Goal: Task Accomplishment & Management: Use online tool/utility

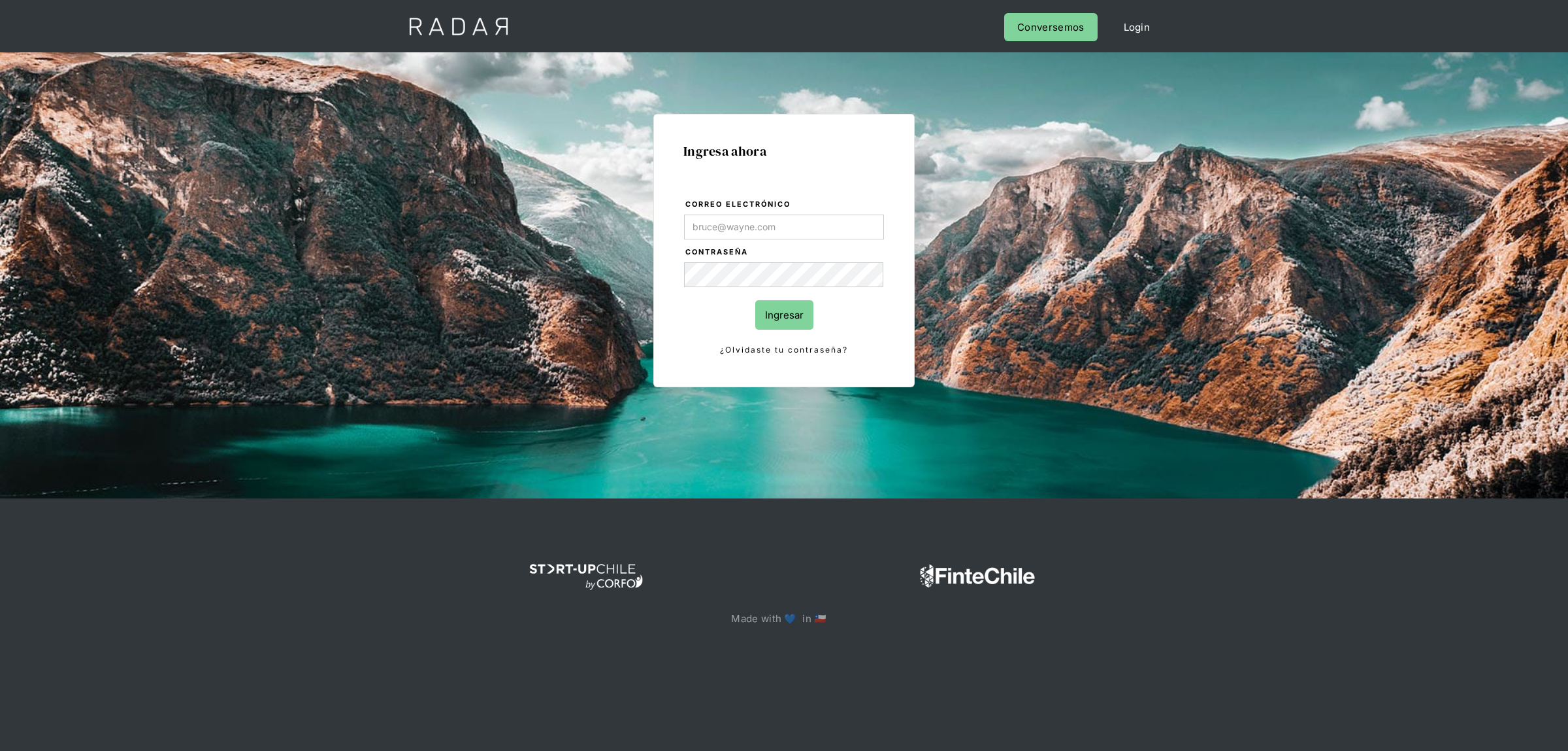
click at [771, 222] on input "Correo electrónico" at bounding box center [784, 226] width 200 height 25
type input "[EMAIL_ADDRESS][DOMAIN_NAME]"
click at [770, 309] on input "Ingresar" at bounding box center [784, 315] width 59 height 29
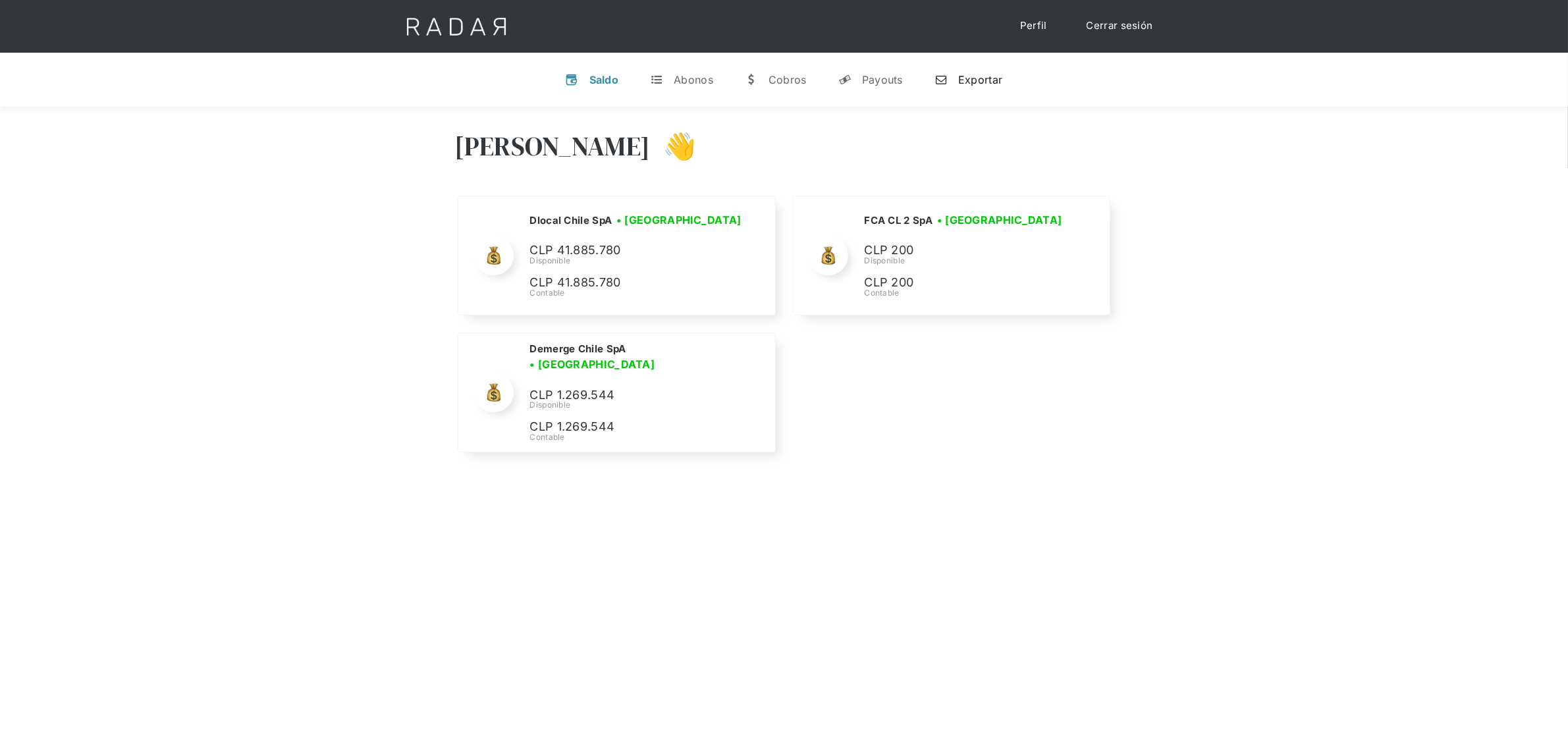
click at [966, 83] on div "Exportar" at bounding box center [980, 79] width 44 height 13
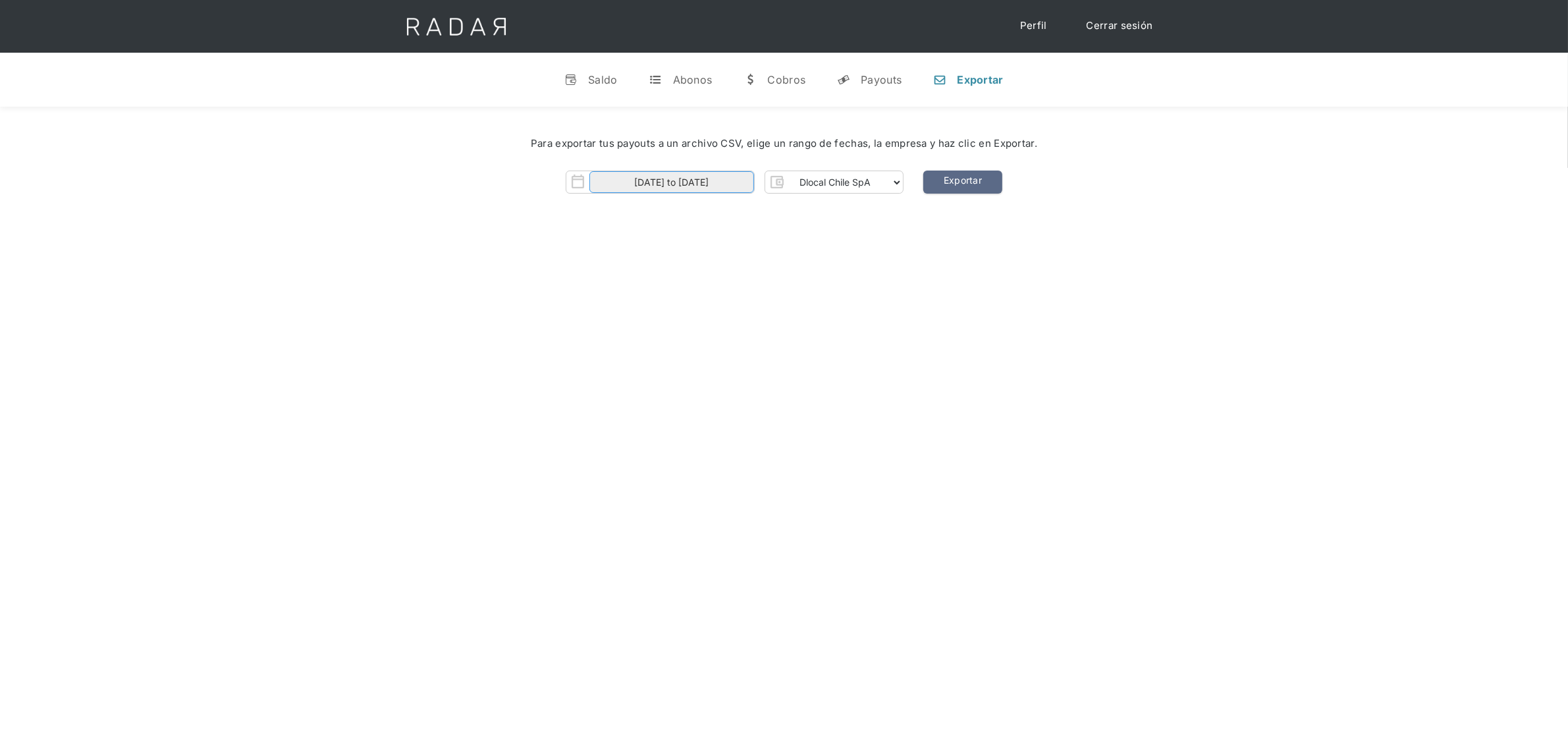
click at [711, 182] on input "01-08-2025 to 18-08-2025" at bounding box center [672, 182] width 165 height 22
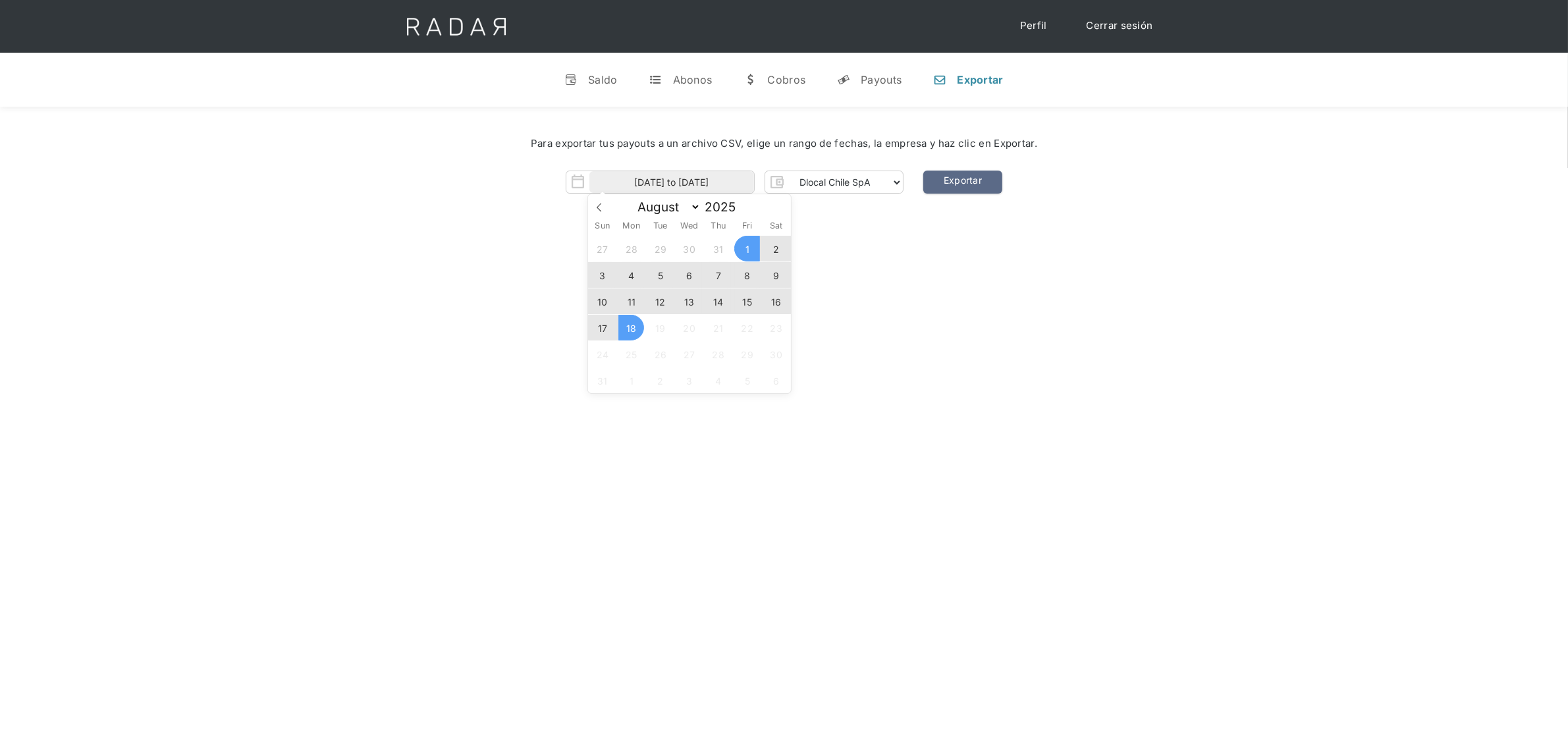
click at [744, 298] on span "15" at bounding box center [747, 301] width 26 height 26
click at [626, 333] on span "18" at bounding box center [631, 328] width 26 height 26
type input "15-08-2025 to 18-08-2025"
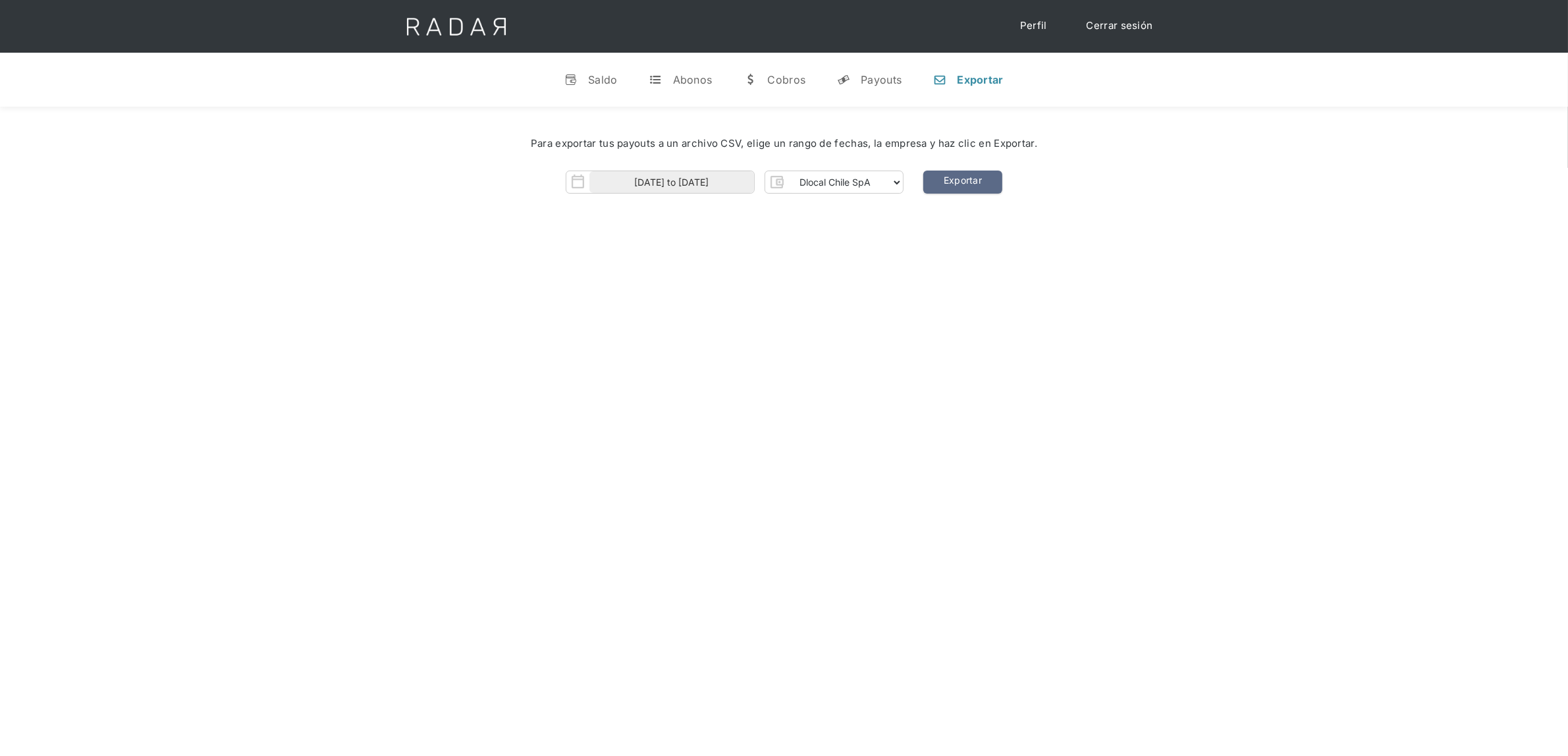
click at [879, 285] on div "Hola Lucas 👋 Cargando tus cuentas... Nombre de la empresa • Conectada • Descone…" at bounding box center [784, 484] width 1568 height 756
click at [950, 185] on link "Exportar" at bounding box center [963, 181] width 79 height 23
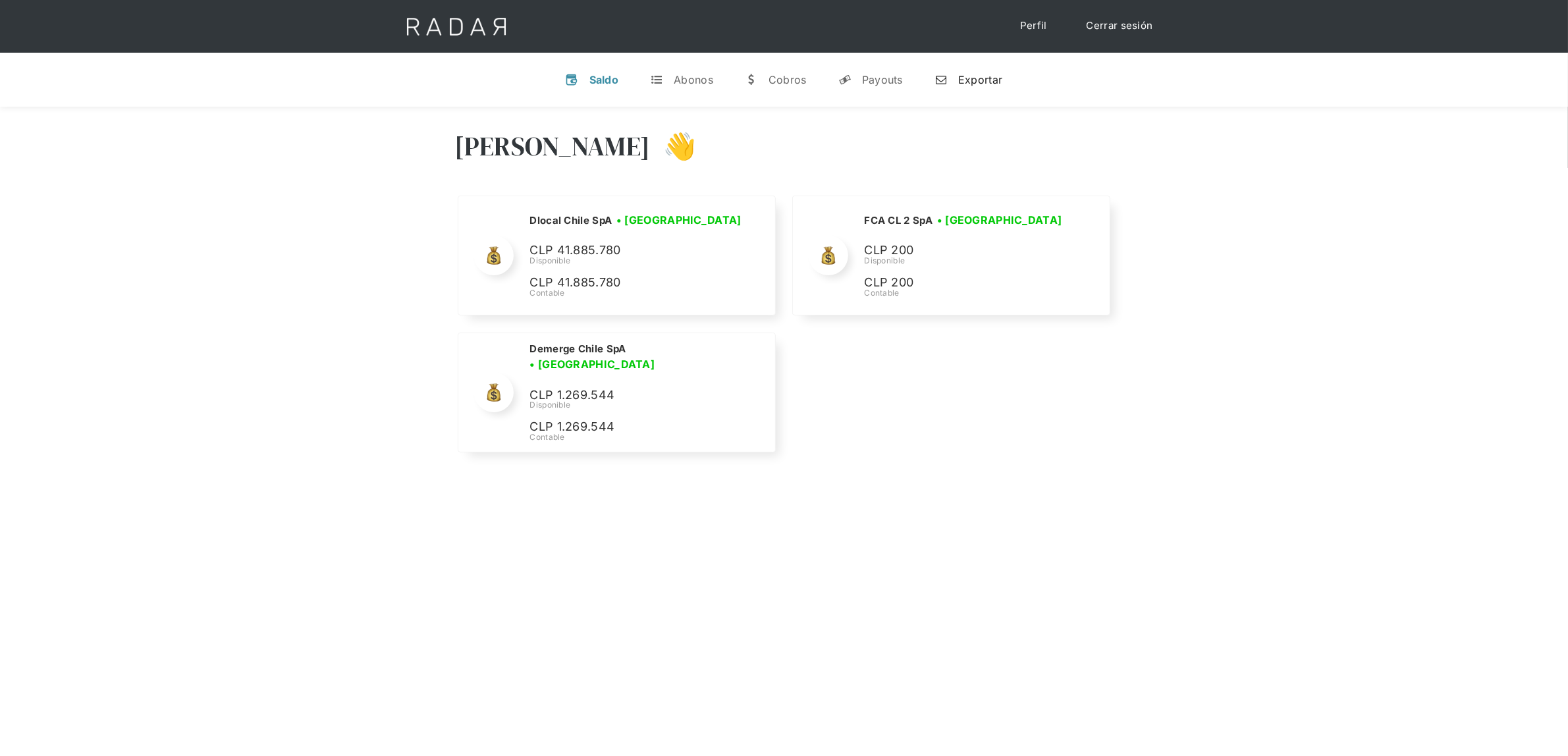
click at [947, 84] on div "n" at bounding box center [941, 79] width 13 height 13
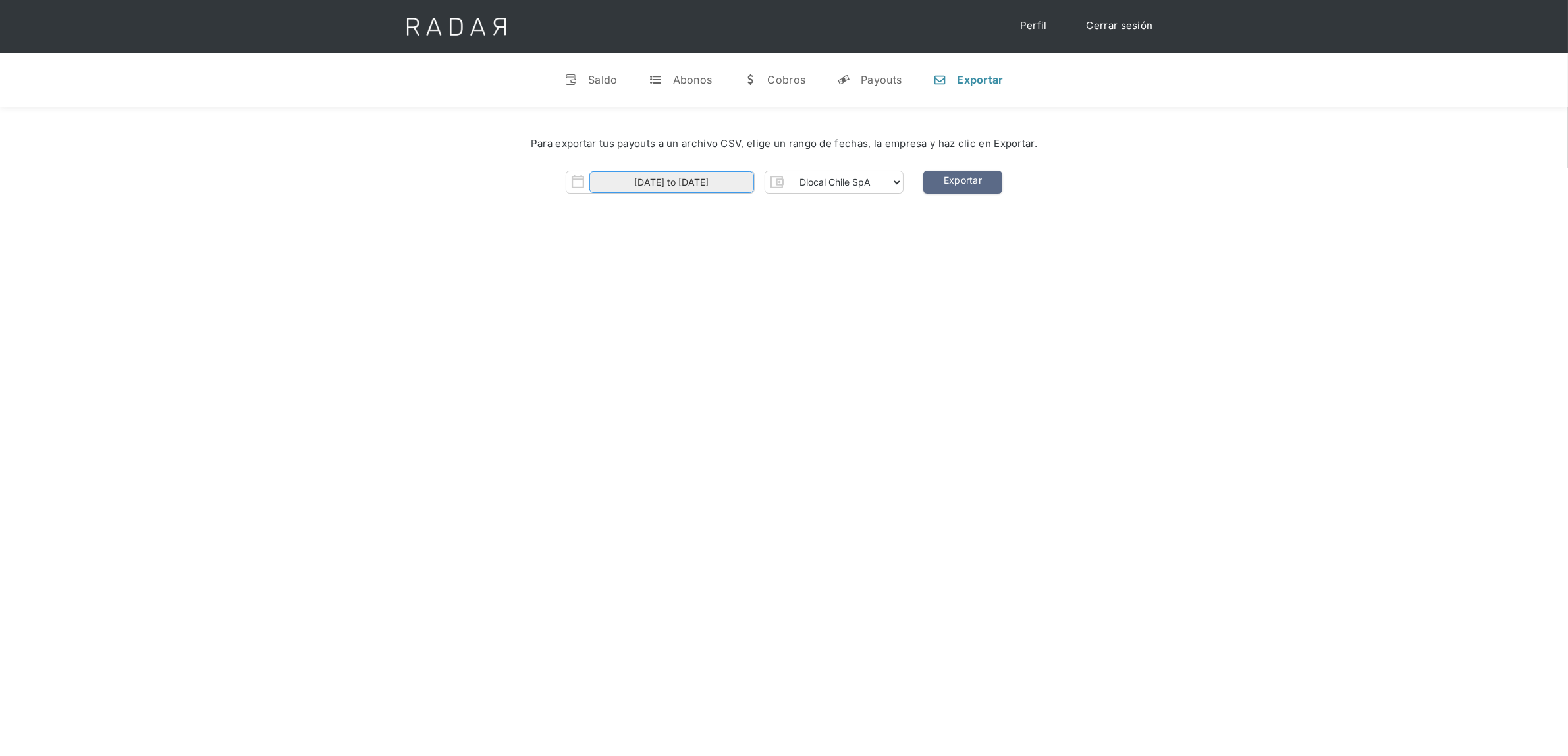
click at [692, 181] on input "01-08-2025 to 18-08-2025" at bounding box center [672, 182] width 165 height 22
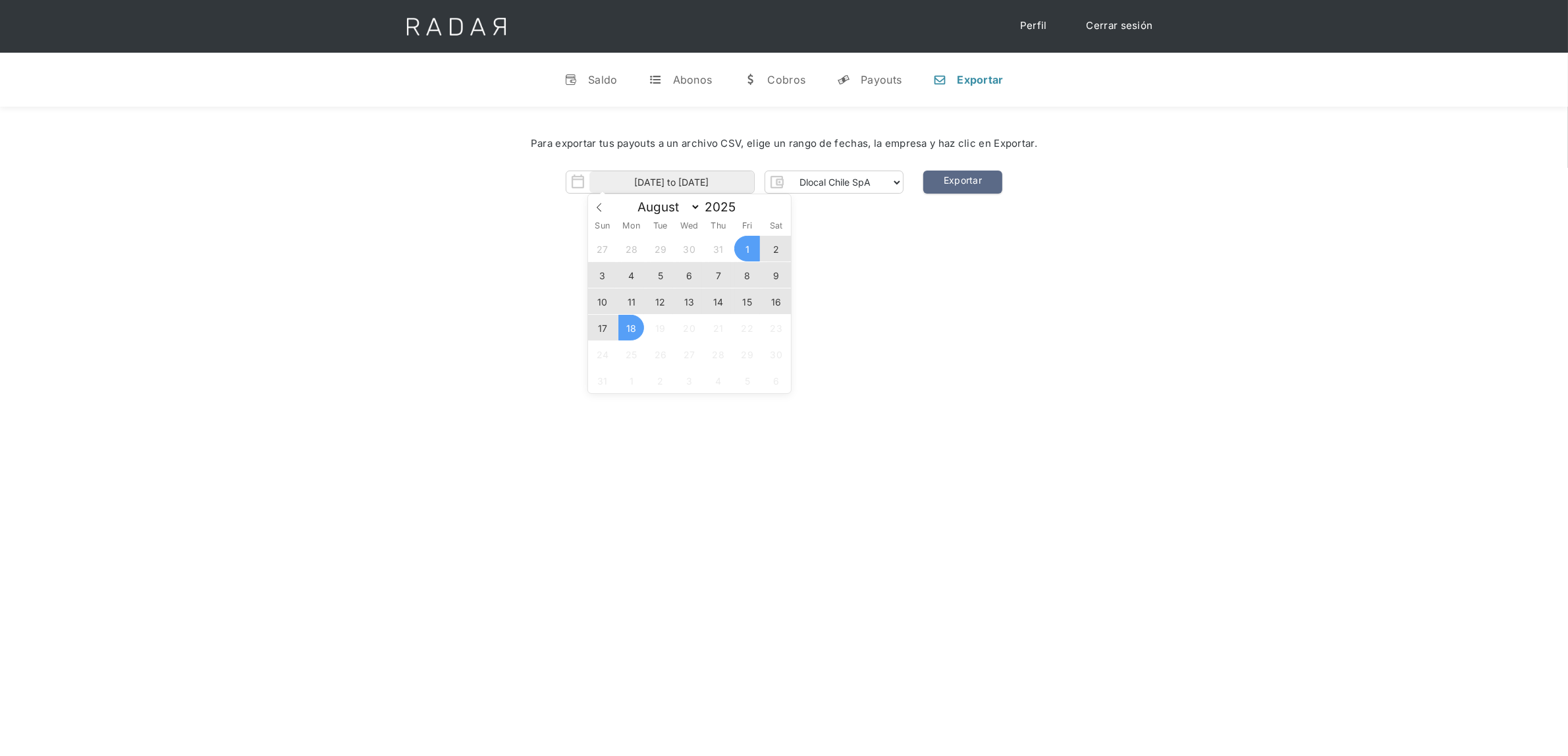
click at [705, 301] on div "27 28 29 30 31 1 2 3 4 5 6 7 8 9 10 11 12 13 14 15 16 17 18 19 20 21 22 23 24 2…" at bounding box center [689, 314] width 203 height 158
click at [713, 301] on span "14" at bounding box center [718, 301] width 26 height 26
click at [623, 329] on span "18" at bounding box center [631, 328] width 26 height 26
type input "14-08-2025 to 18-08-2025"
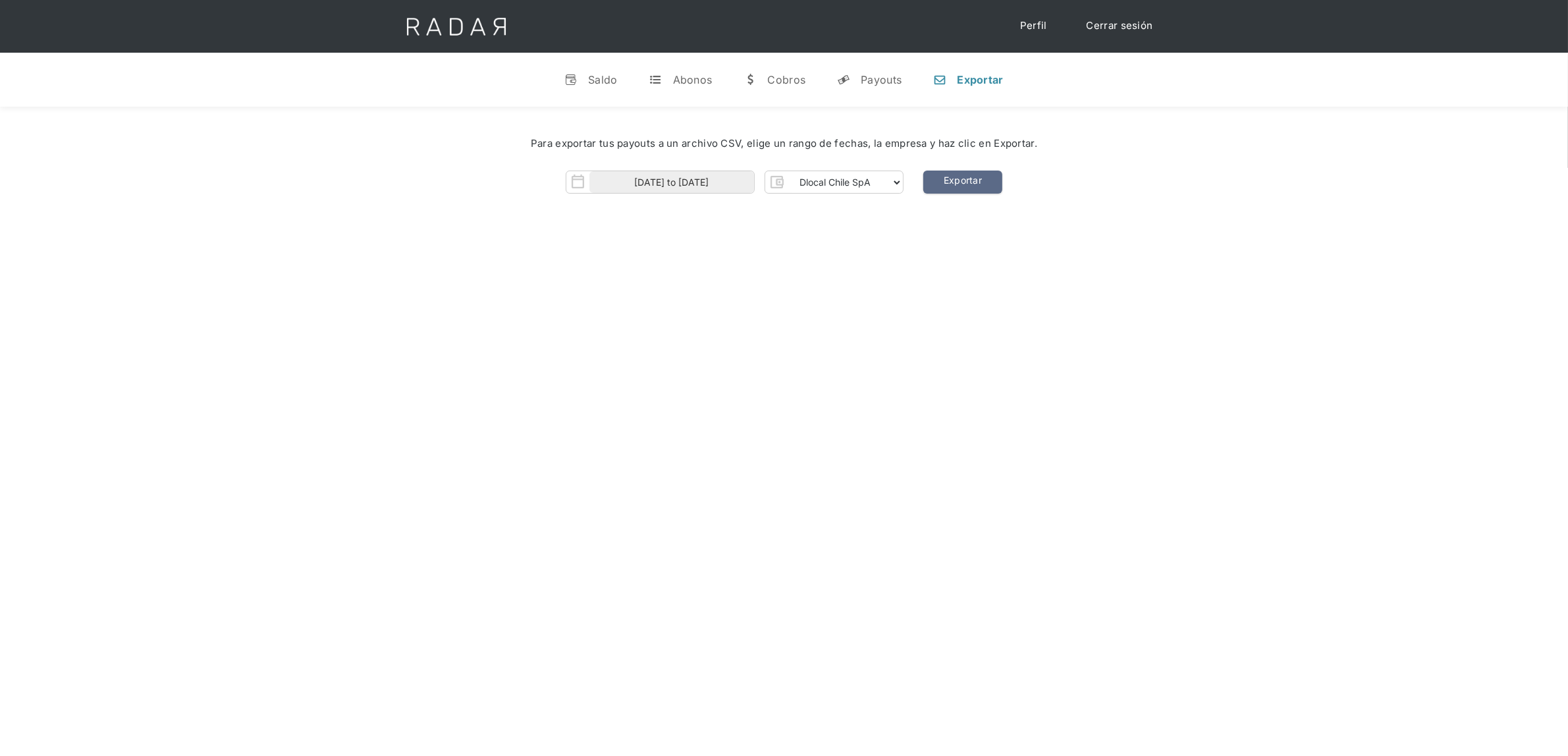
click at [867, 264] on div "Hola Lucas 👋 Cargando tus cuentas... Nombre de la empresa • Conectada • Descone…" at bounding box center [784, 484] width 1568 height 756
click at [950, 186] on link "Exportar" at bounding box center [963, 181] width 79 height 23
click at [900, 285] on div "Hola Lucas 👋 Cargando tus cuentas... Nombre de la empresa • Conectada • Descone…" at bounding box center [784, 484] width 1568 height 756
click at [971, 184] on link "Exportar" at bounding box center [963, 181] width 79 height 23
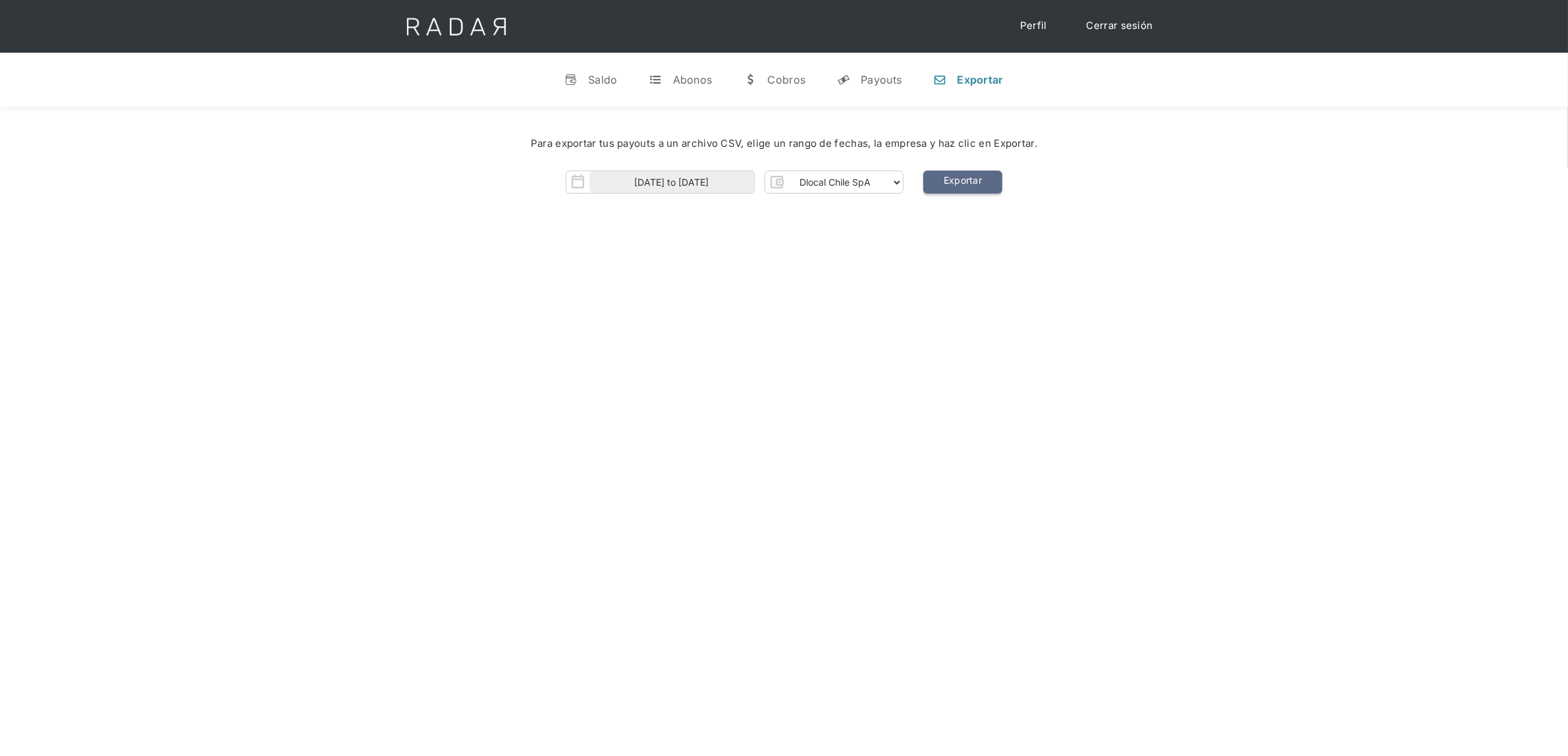
click at [971, 184] on link "Exportar" at bounding box center [963, 181] width 79 height 23
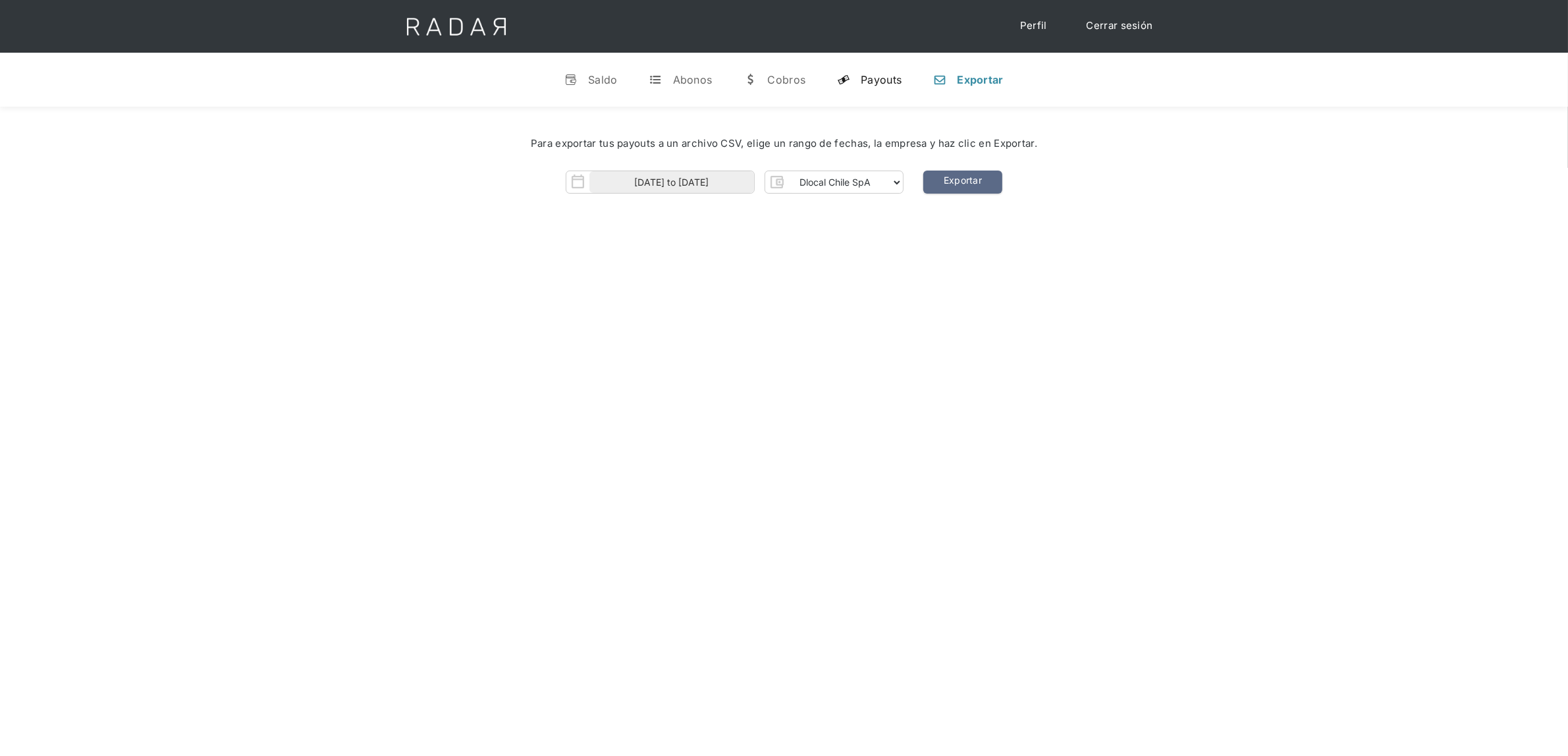
click at [845, 77] on div "y" at bounding box center [843, 79] width 13 height 13
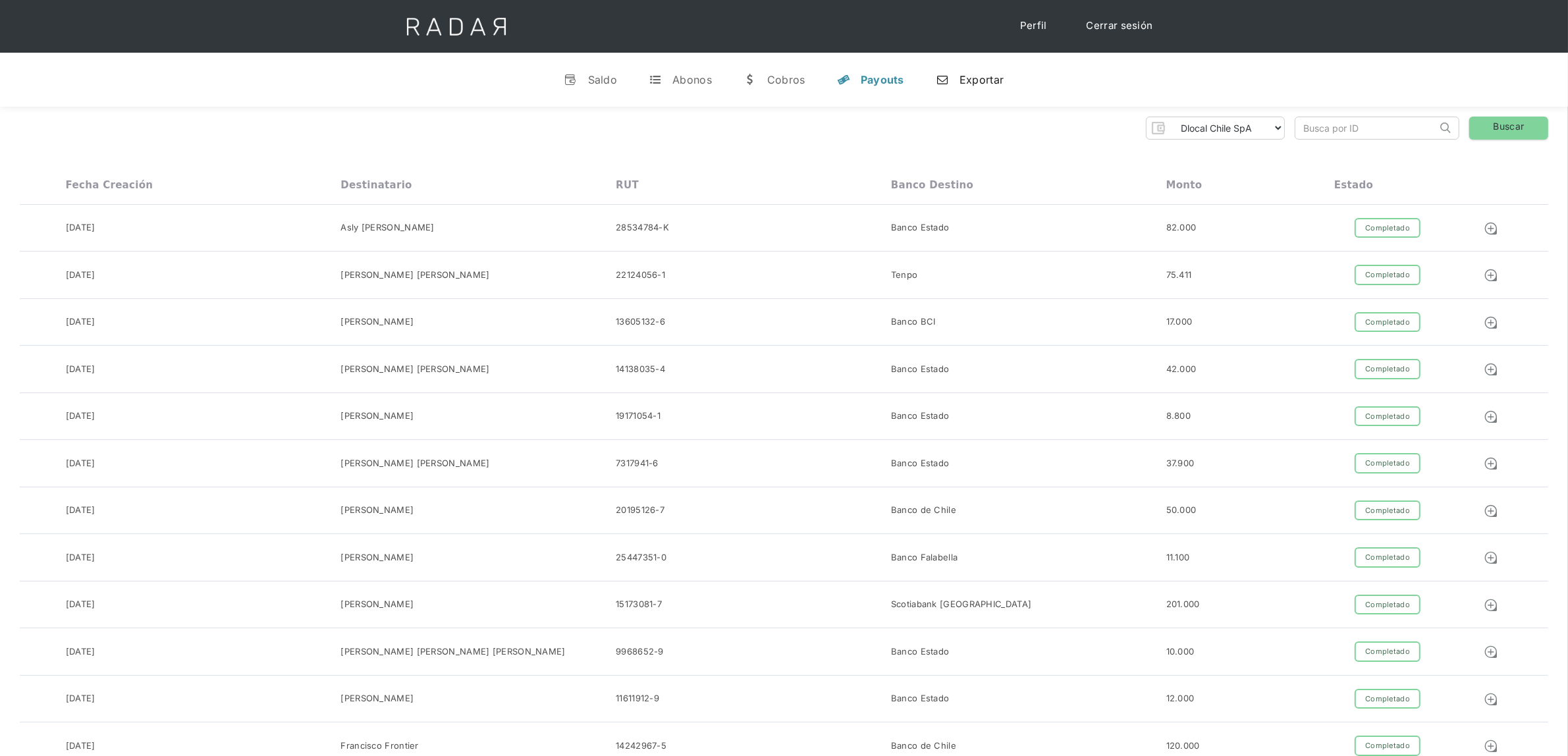
click at [957, 82] on link "n Exportar" at bounding box center [969, 79] width 88 height 34
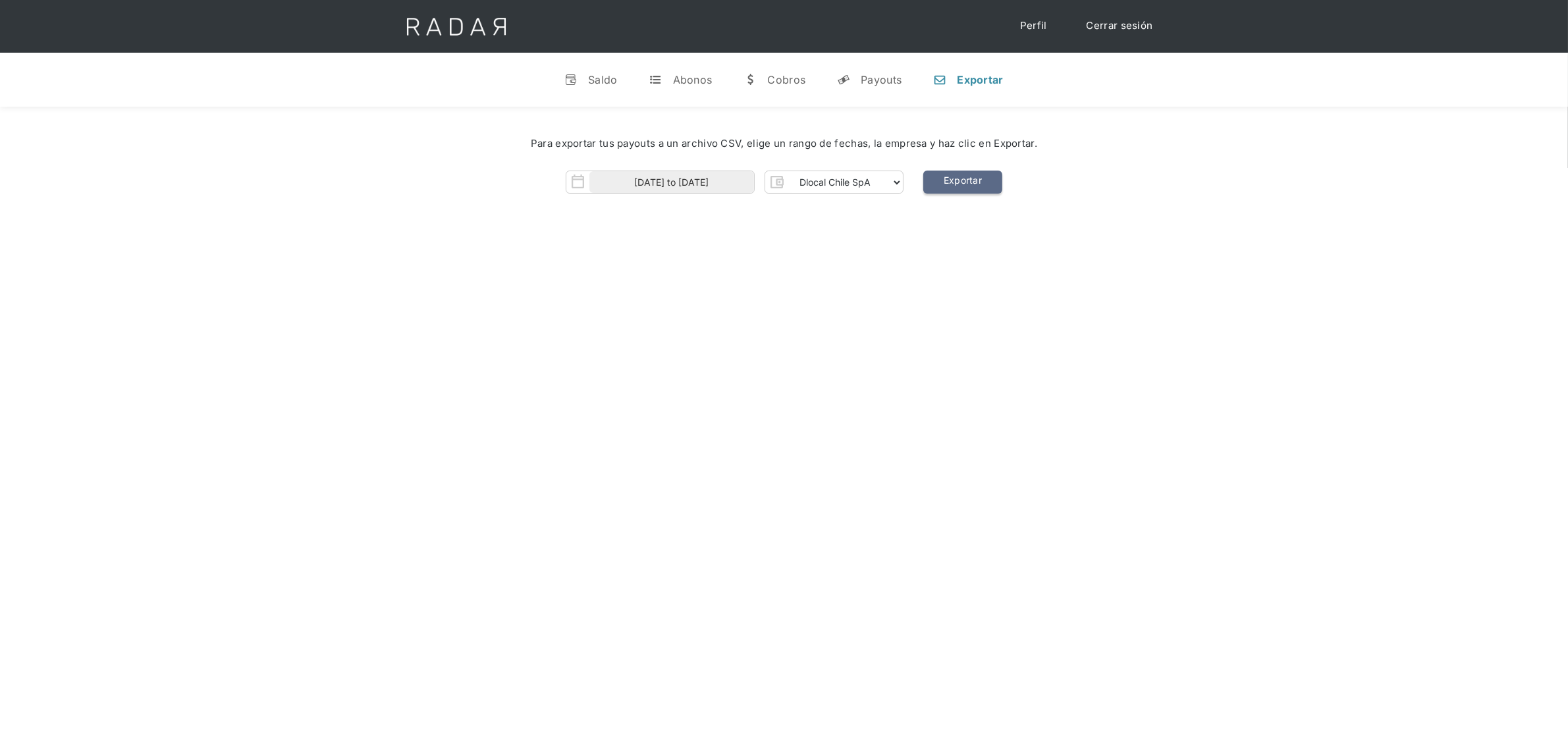
click at [970, 177] on link "Exportar" at bounding box center [963, 181] width 79 height 23
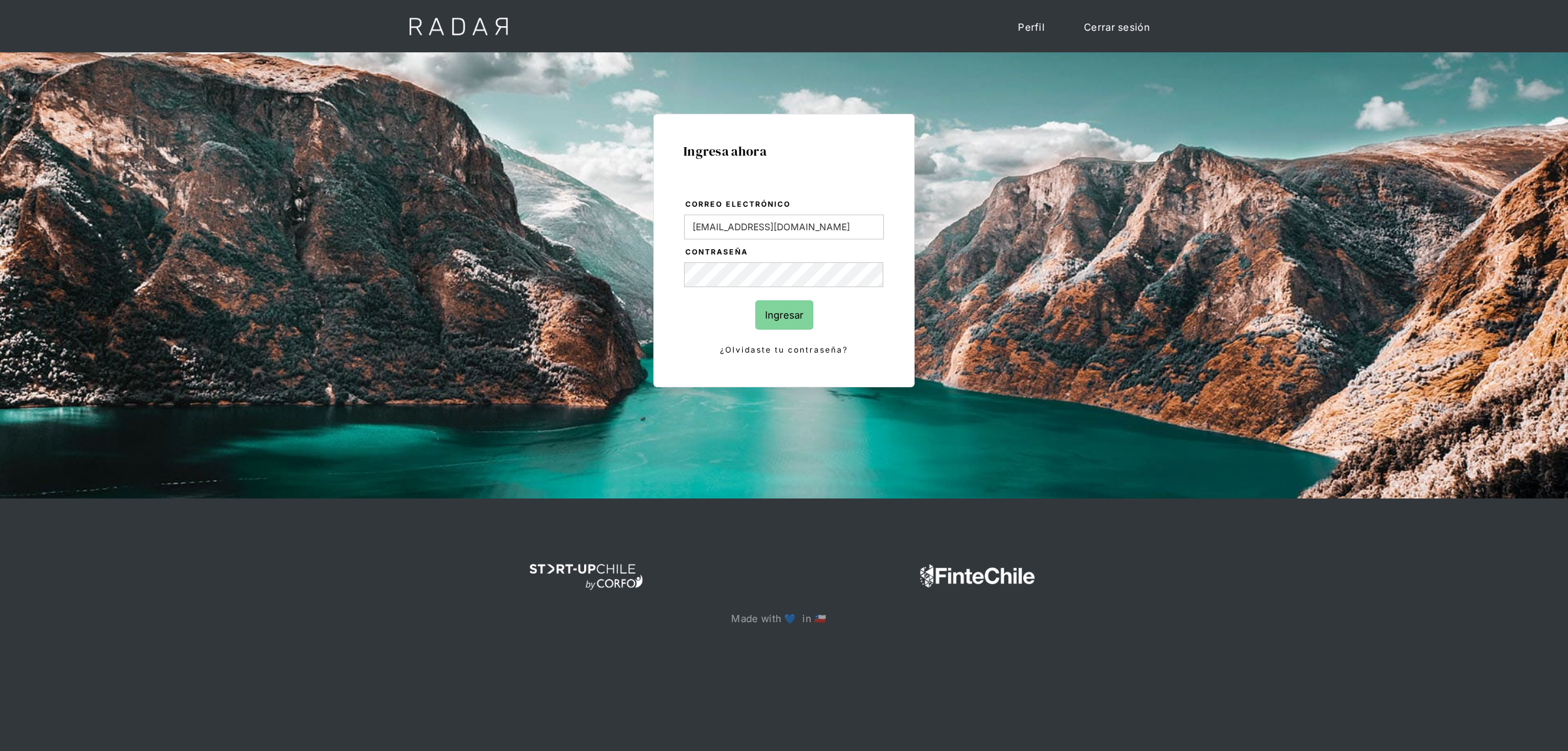
click at [766, 318] on input "Ingresar" at bounding box center [784, 315] width 59 height 29
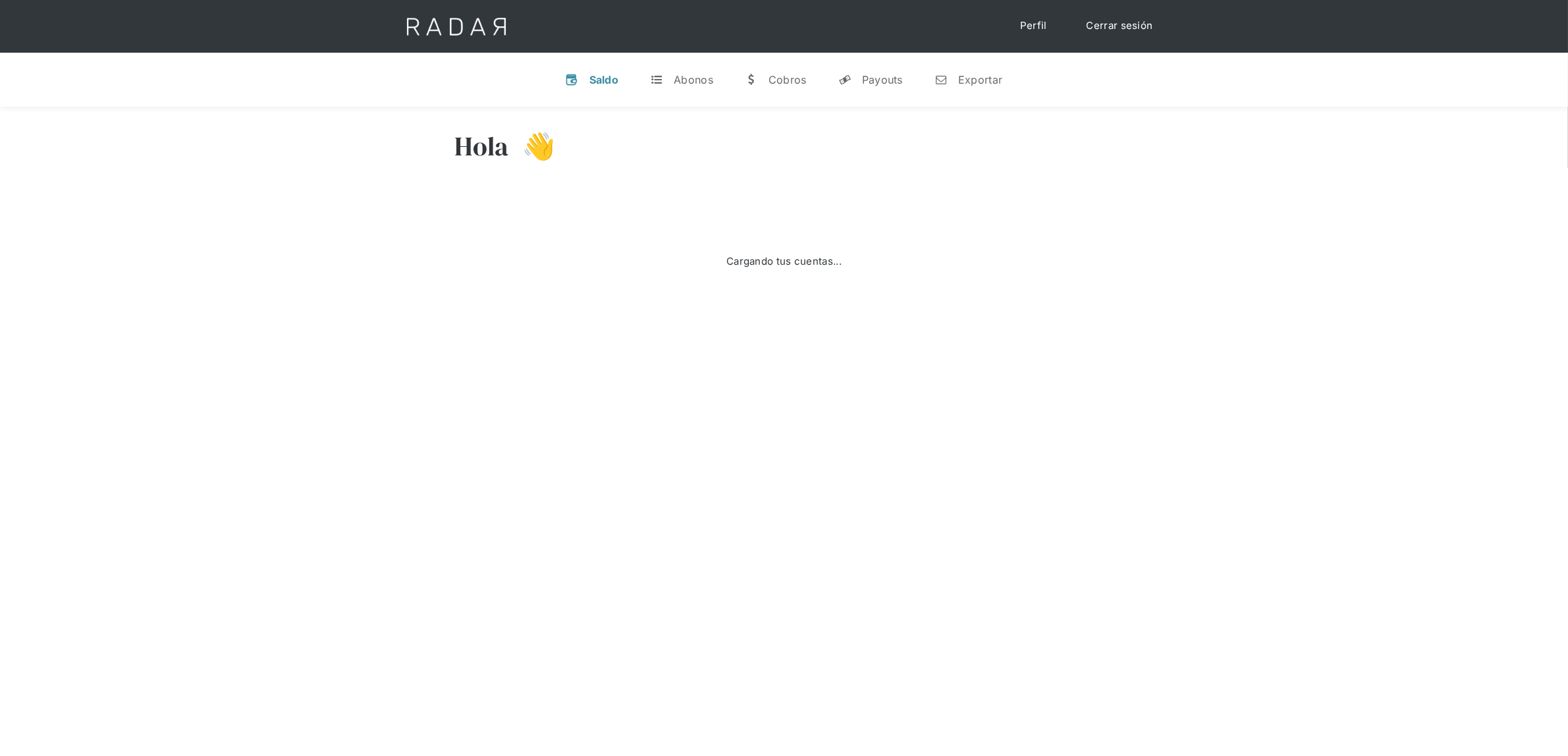
select select "dlocal"
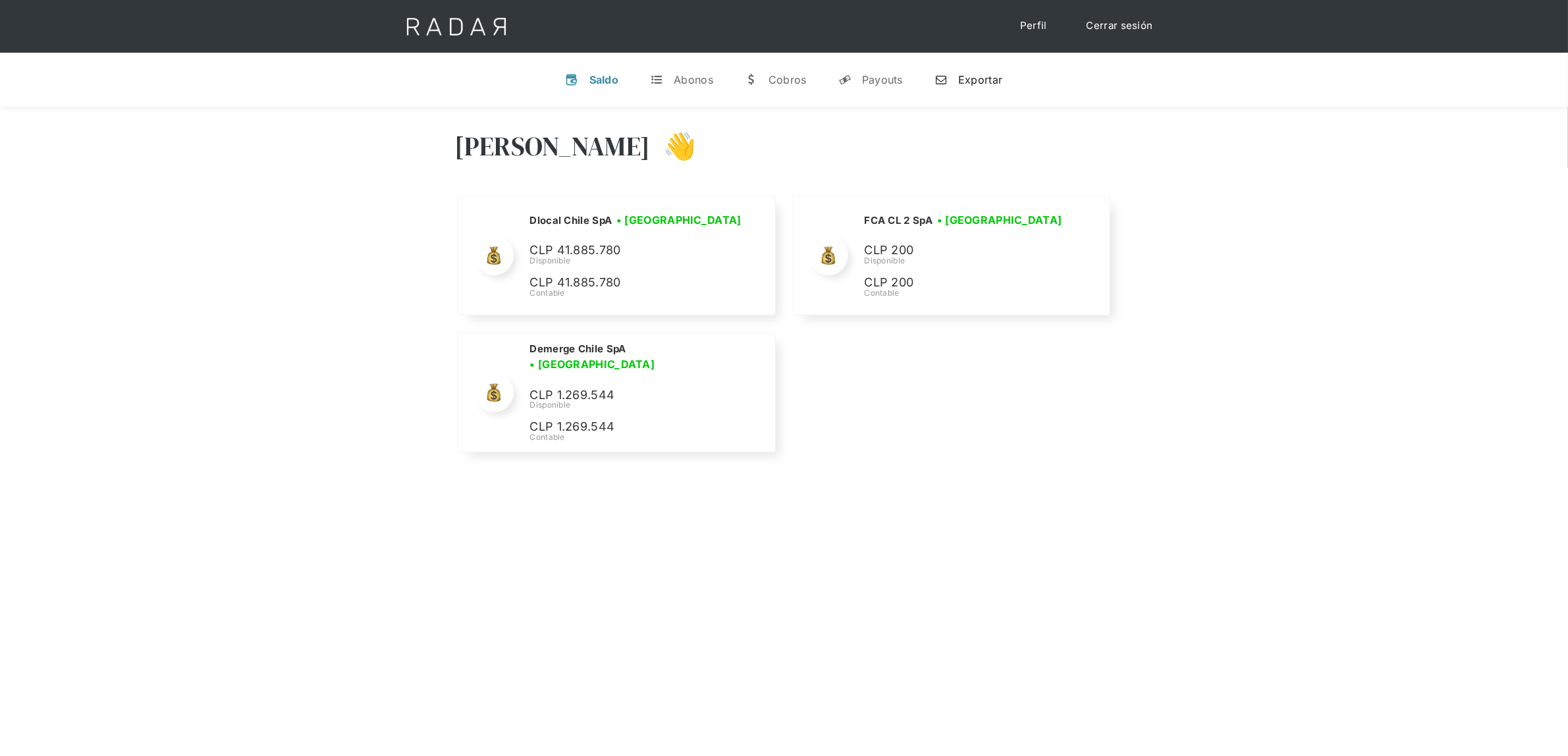
click at [962, 87] on link "n Exportar" at bounding box center [968, 79] width 88 height 34
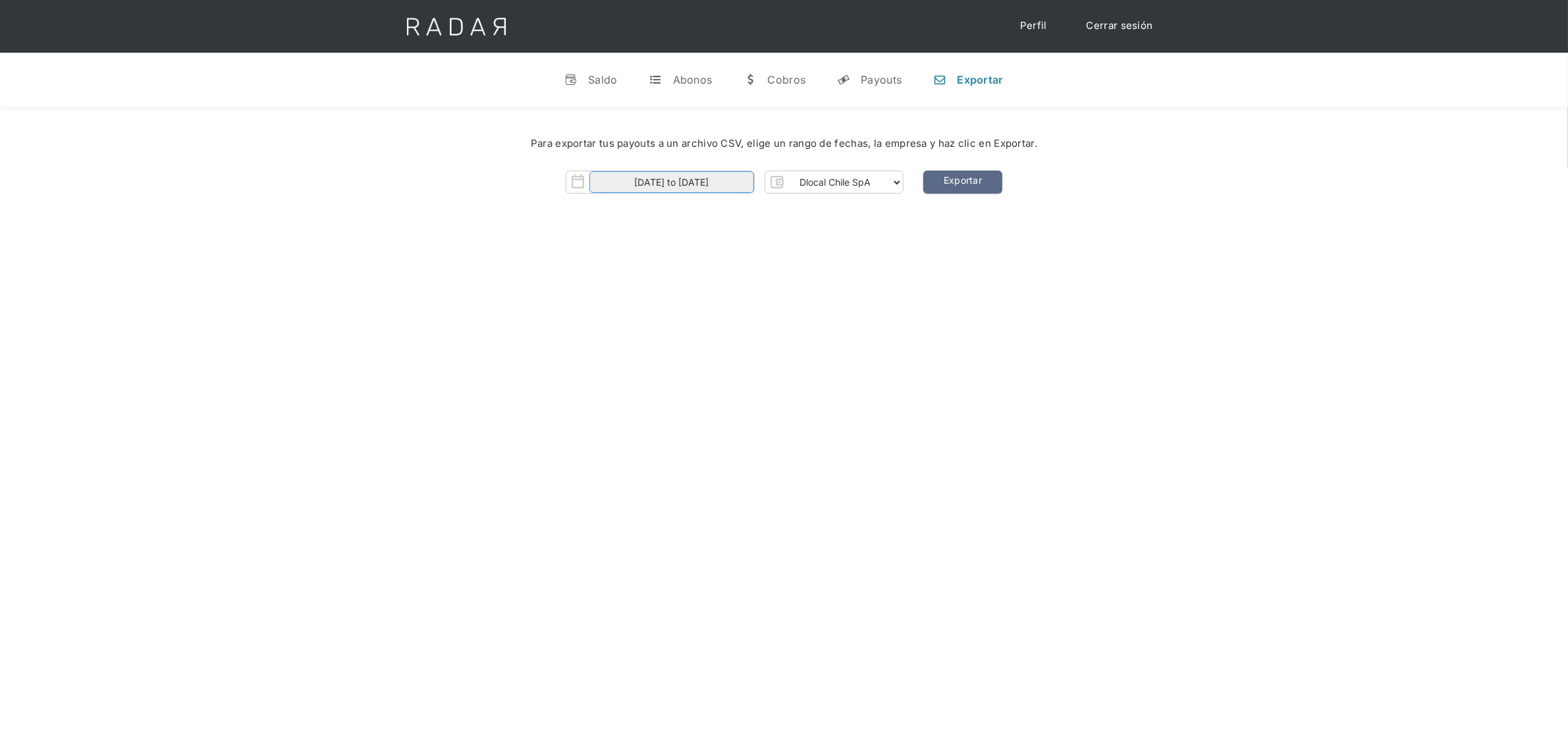
click at [728, 181] on input "[DATE] to [DATE]" at bounding box center [672, 182] width 165 height 22
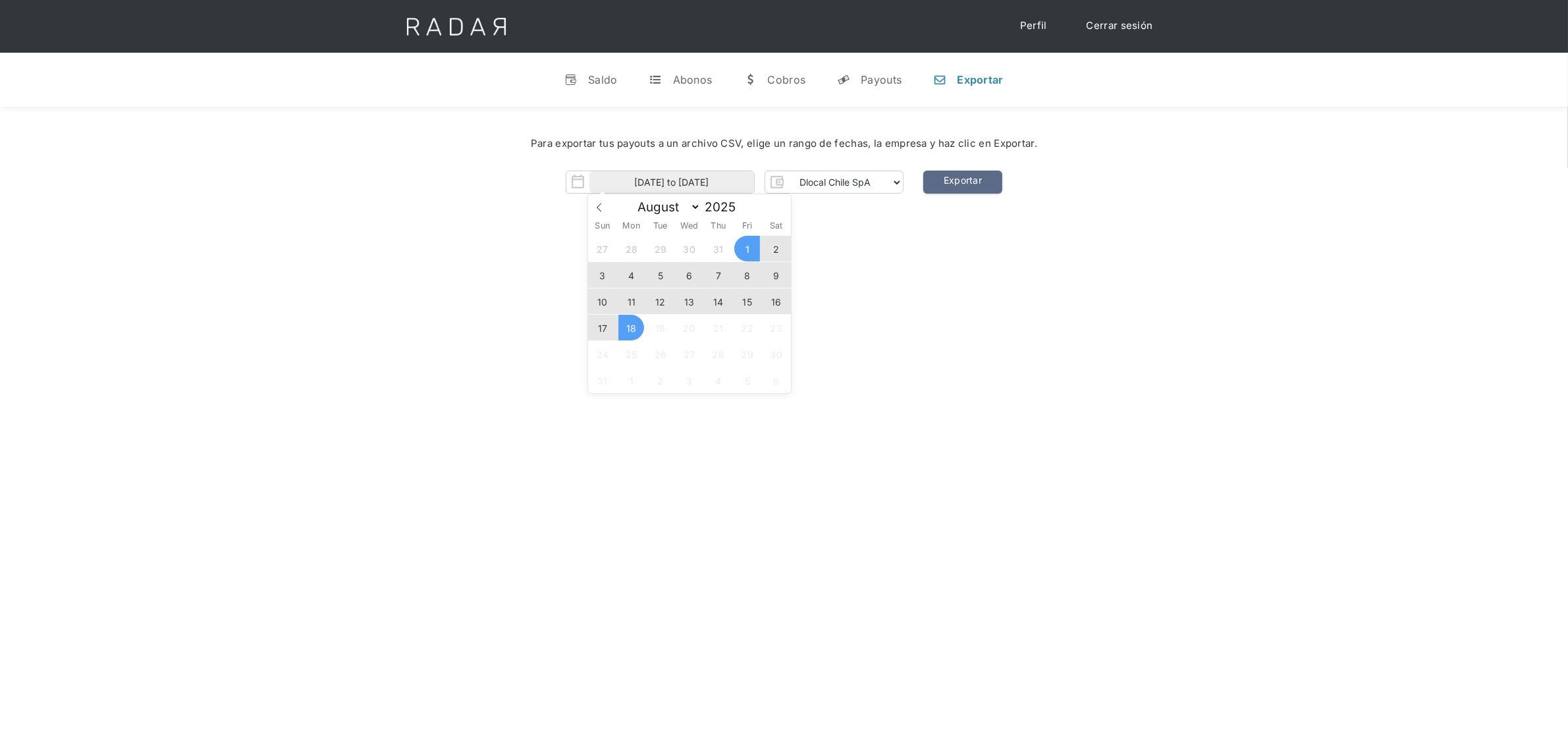
click at [740, 301] on span "15" at bounding box center [747, 301] width 26 height 26
click at [626, 333] on span "18" at bounding box center [631, 328] width 26 height 26
type input "[DATE] to [DATE]"
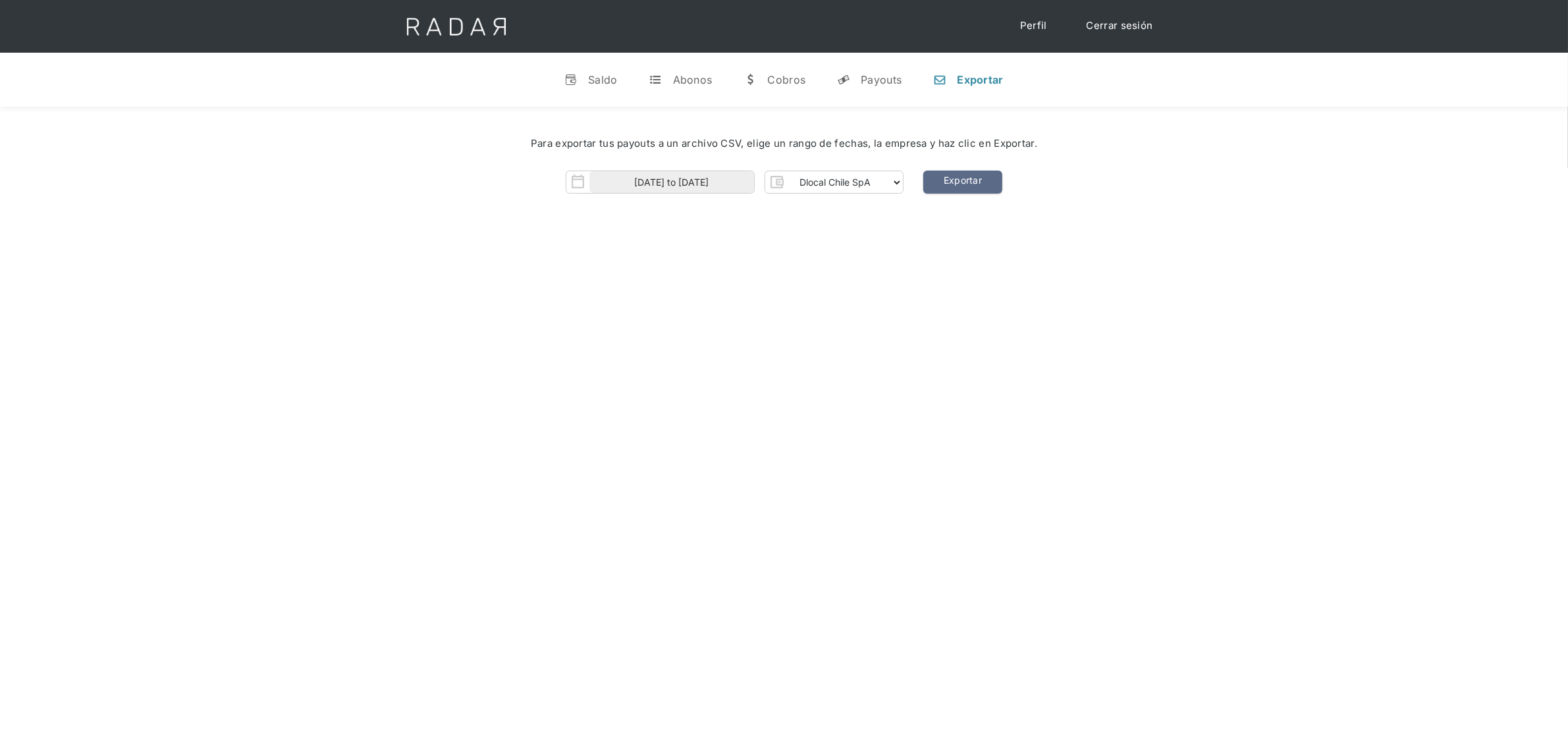
click at [975, 277] on div "[PERSON_NAME] 👋 Cargando tus cuentas... Nombre de la empresa • [GEOGRAPHIC_DATA…" at bounding box center [784, 484] width 1568 height 756
click at [959, 179] on link "Exportar" at bounding box center [963, 181] width 79 height 23
